Goal: Information Seeking & Learning: Learn about a topic

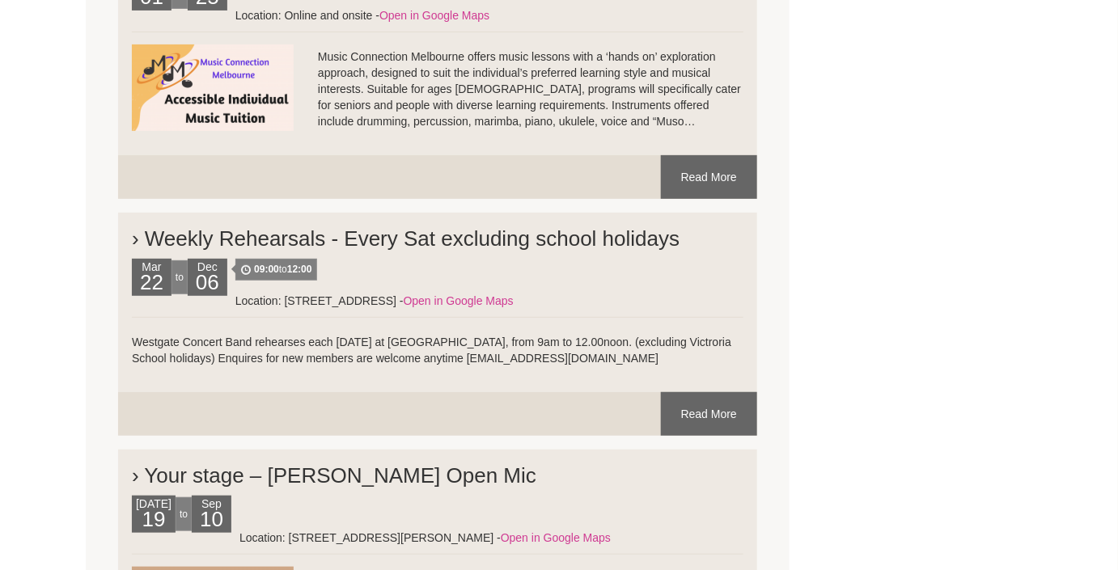
scroll to position [2279, 0]
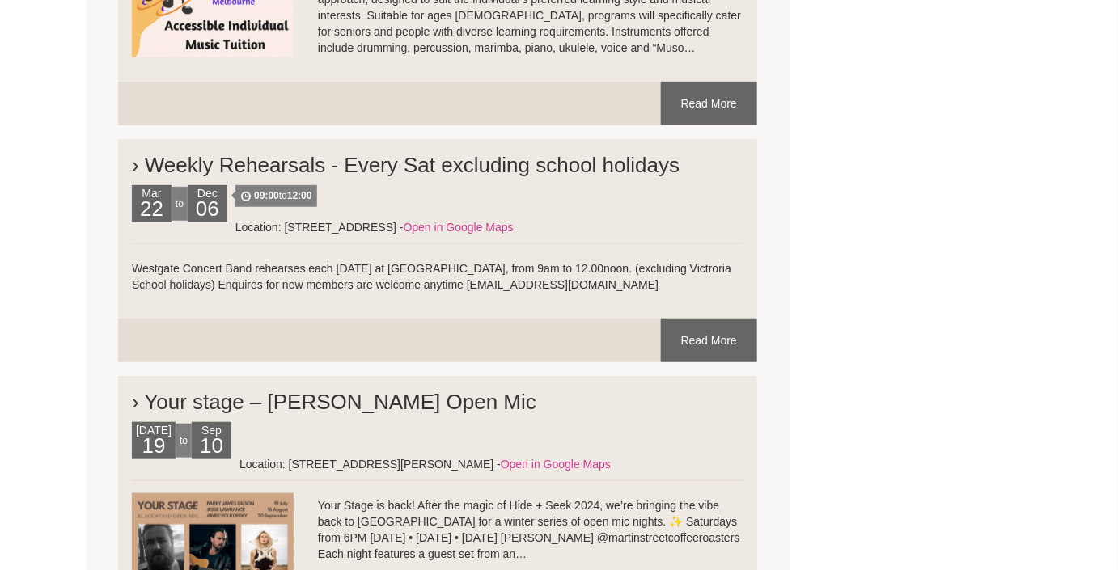
click at [131, 265] on li "› Weekly Rehearsals - Every Sat excluding school holidays [DATE] to [DATE] 09:0…" at bounding box center [437, 229] width 639 height 180
drag, startPoint x: 132, startPoint y: 265, endPoint x: 203, endPoint y: 265, distance: 71.2
click at [203, 265] on p "Westgate Concert Band rehearses each [DATE] at [GEOGRAPHIC_DATA], from 9am to 1…" at bounding box center [437, 276] width 611 height 32
drag, startPoint x: 697, startPoint y: 336, endPoint x: 688, endPoint y: 336, distance: 9.7
click at [696, 336] on link "Read More" at bounding box center [709, 341] width 96 height 44
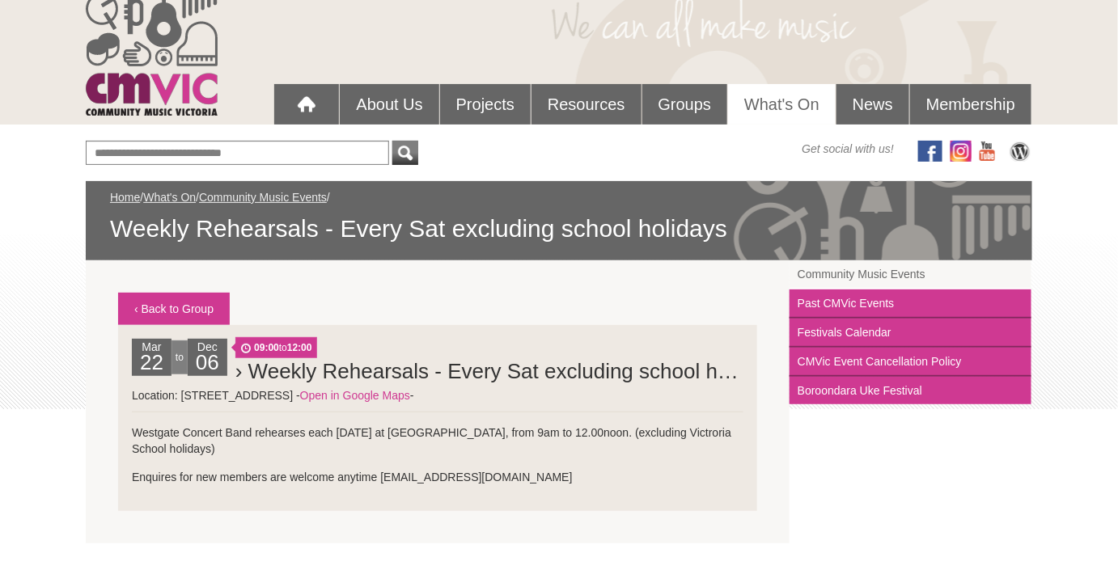
scroll to position [220, 0]
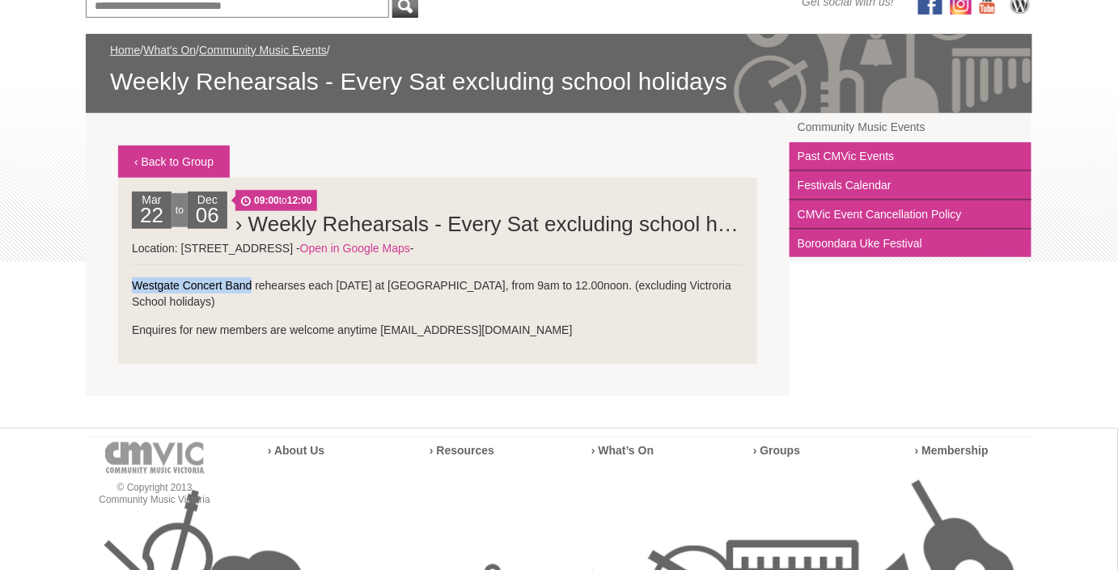
drag, startPoint x: 133, startPoint y: 283, endPoint x: 272, endPoint y: 220, distance: 152.0
click at [251, 281] on p "Westgate Concert Band rehearses each Saturday at Braybrook College, from 9am to…" at bounding box center [437, 293] width 611 height 32
copy p "Westgate Concert Band"
